Goal: Transaction & Acquisition: Purchase product/service

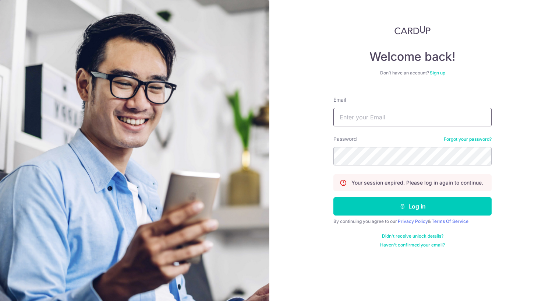
click at [382, 119] on input "Email" at bounding box center [413, 117] width 158 height 18
type input "[EMAIL_ADDRESS][DOMAIN_NAME]"
click at [334, 197] on button "Log in" at bounding box center [413, 206] width 158 height 18
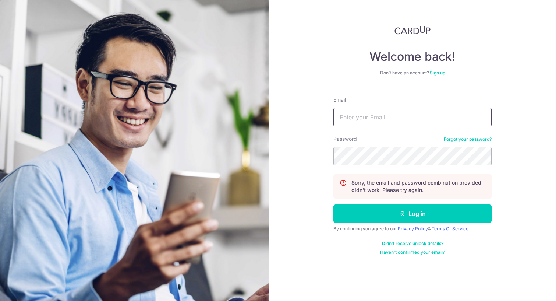
click at [376, 123] on input "Email" at bounding box center [413, 117] width 158 height 18
type input "[EMAIL_ADDRESS][DOMAIN_NAME]"
click at [334, 204] on button "Log in" at bounding box center [413, 213] width 158 height 18
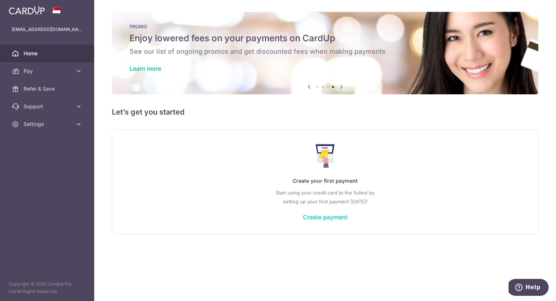
click at [317, 219] on link "Create payment" at bounding box center [325, 216] width 45 height 7
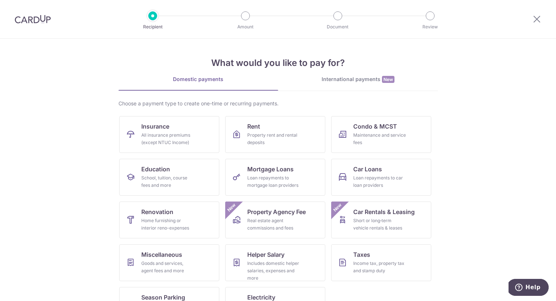
scroll to position [29, 0]
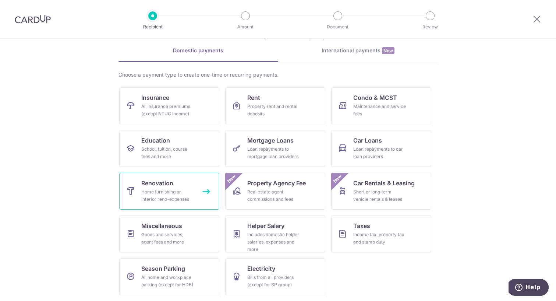
click at [168, 191] on div "Home furnishing or interior reno-expenses" at bounding box center [167, 195] width 53 height 15
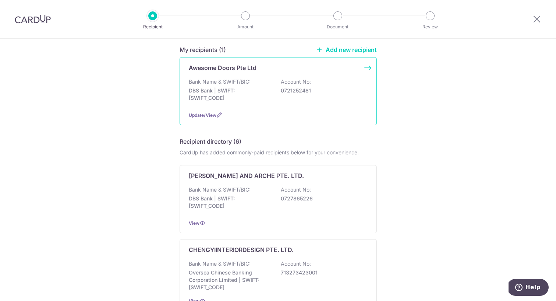
scroll to position [53, 0]
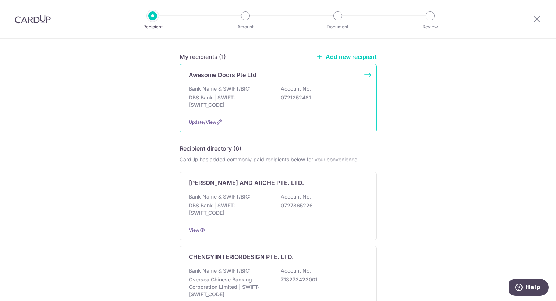
click at [365, 73] on div "Awesome Doors Pte Ltd Bank Name & SWIFT/BIC: DBS Bank | SWIFT: DBSSSGSGXXX Acco…" at bounding box center [278, 98] width 197 height 68
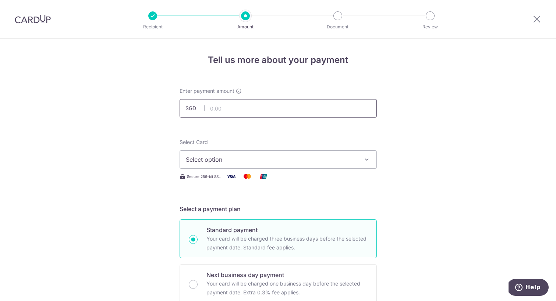
click at [235, 112] on input "text" at bounding box center [278, 108] width 197 height 18
click at [242, 162] on span "Select option" at bounding box center [272, 159] width 172 height 9
type input "4,019.00"
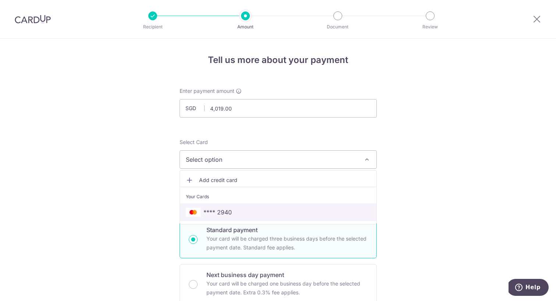
click at [235, 213] on span "**** 2940" at bounding box center [278, 212] width 185 height 9
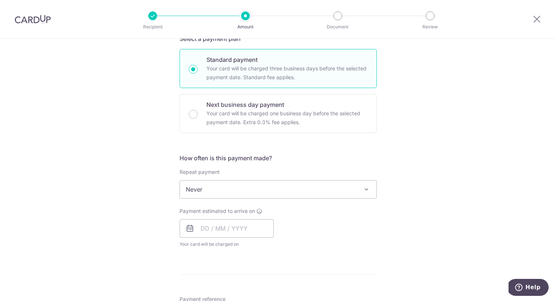
scroll to position [183, 0]
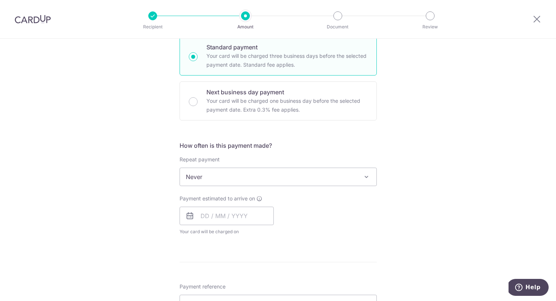
click at [266, 181] on span "Never" at bounding box center [278, 177] width 197 height 18
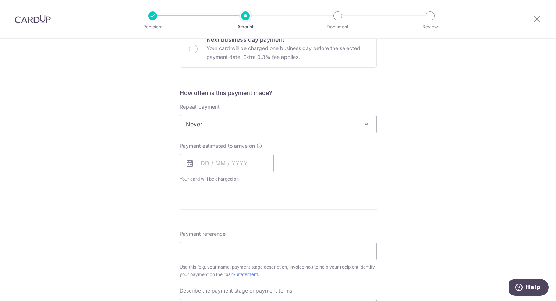
scroll to position [241, 0]
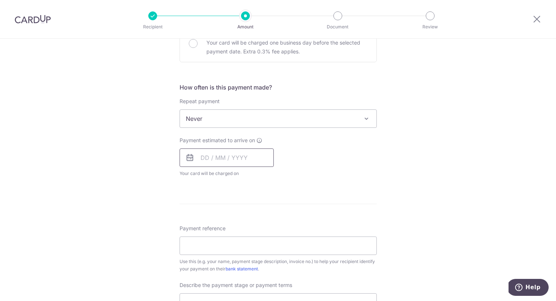
click at [208, 159] on input "text" at bounding box center [227, 157] width 94 height 18
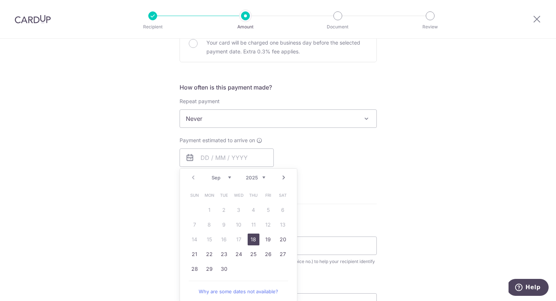
click at [253, 245] on link "18" at bounding box center [254, 239] width 12 height 12
type input "18/09/2025"
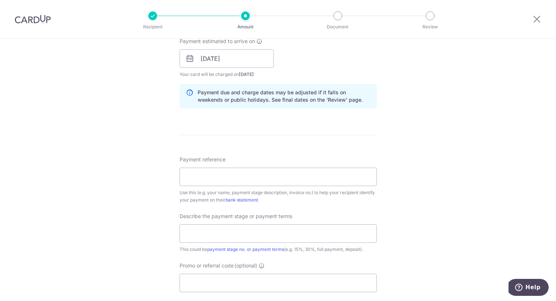
scroll to position [369, 0]
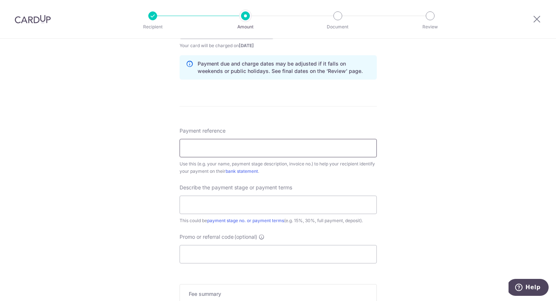
click at [198, 150] on input "Payment reference" at bounding box center [278, 148] width 197 height 18
type input "QU-25178"
click at [225, 208] on input "text" at bounding box center [278, 205] width 197 height 18
type input "Full payment"
click at [245, 221] on link "payment stage no. or payment terms" at bounding box center [245, 221] width 77 height 6
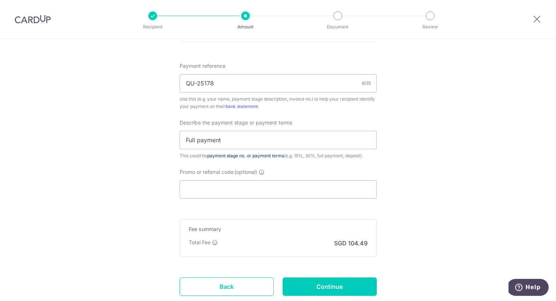
scroll to position [460, 0]
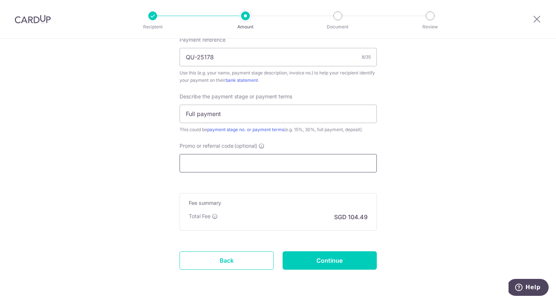
click at [197, 163] on input "Promo or referral code (optional)" at bounding box center [278, 163] width 197 height 18
paste input "OFF225"
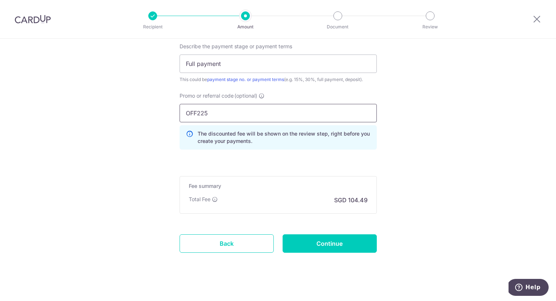
scroll to position [515, 0]
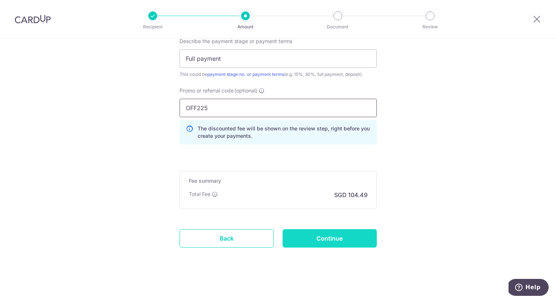
type input "OFF225"
click at [324, 240] on input "Continue" at bounding box center [330, 238] width 94 height 18
type input "Create Schedule"
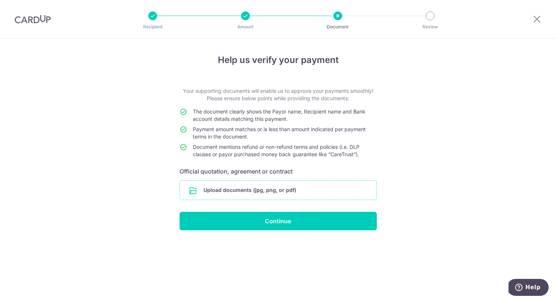
click at [238, 192] on input "file" at bounding box center [278, 189] width 197 height 19
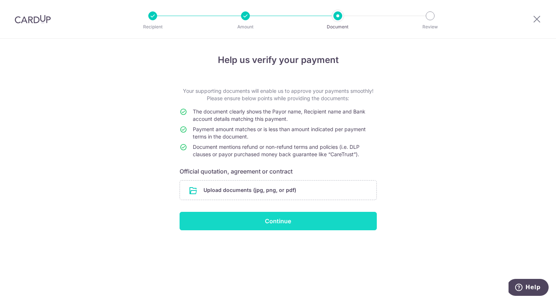
click at [272, 220] on input "Continue" at bounding box center [278, 221] width 197 height 18
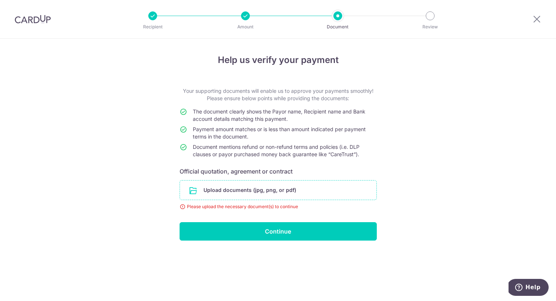
click at [229, 194] on input "file" at bounding box center [278, 189] width 197 height 19
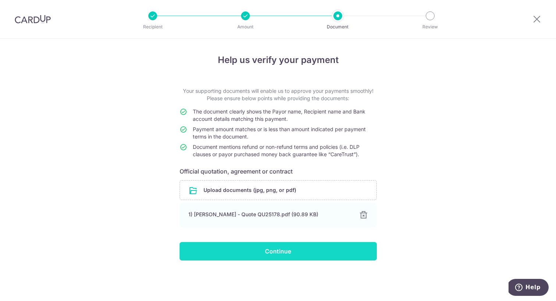
click at [269, 251] on input "Continue" at bounding box center [278, 251] width 197 height 18
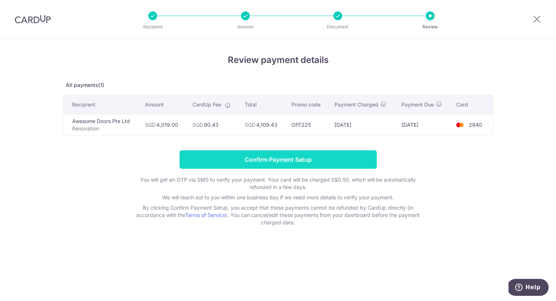
click at [278, 162] on input "Confirm Payment Setup" at bounding box center [278, 159] width 197 height 18
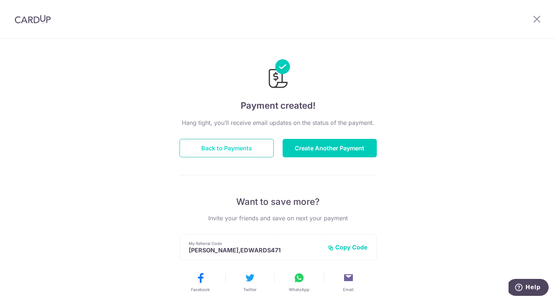
click at [218, 152] on button "Back to Payments" at bounding box center [227, 148] width 94 height 18
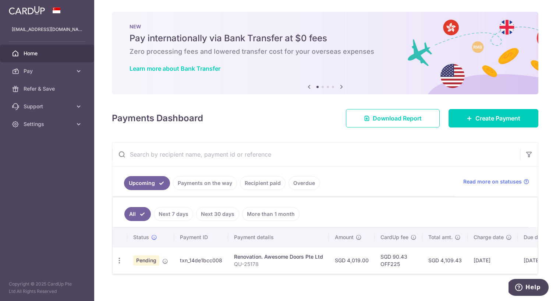
scroll to position [9, 0]
